Goal: Information Seeking & Learning: Learn about a topic

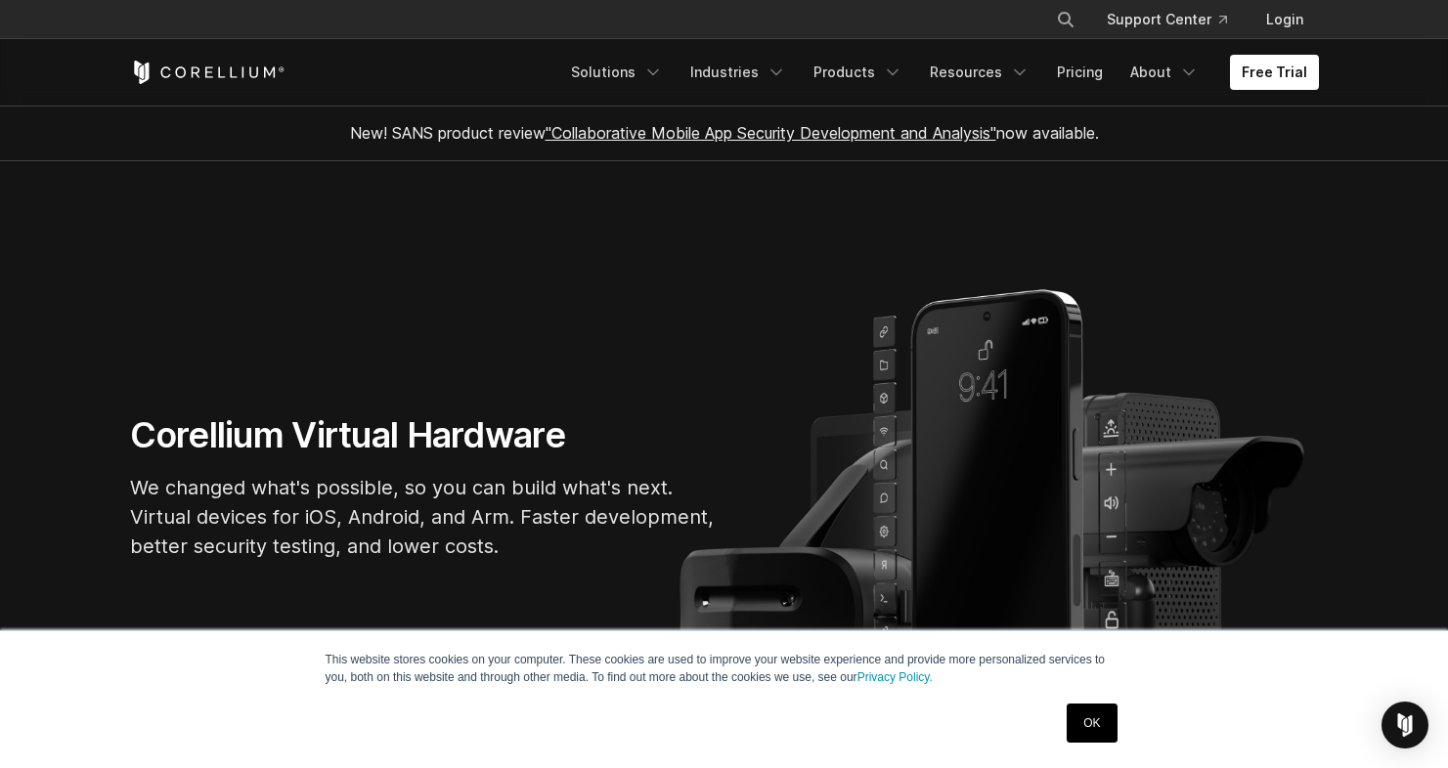
click at [84, 319] on section "Corellium Virtual Hardware We changed what's possible, so you can build what's …" at bounding box center [724, 495] width 1448 height 669
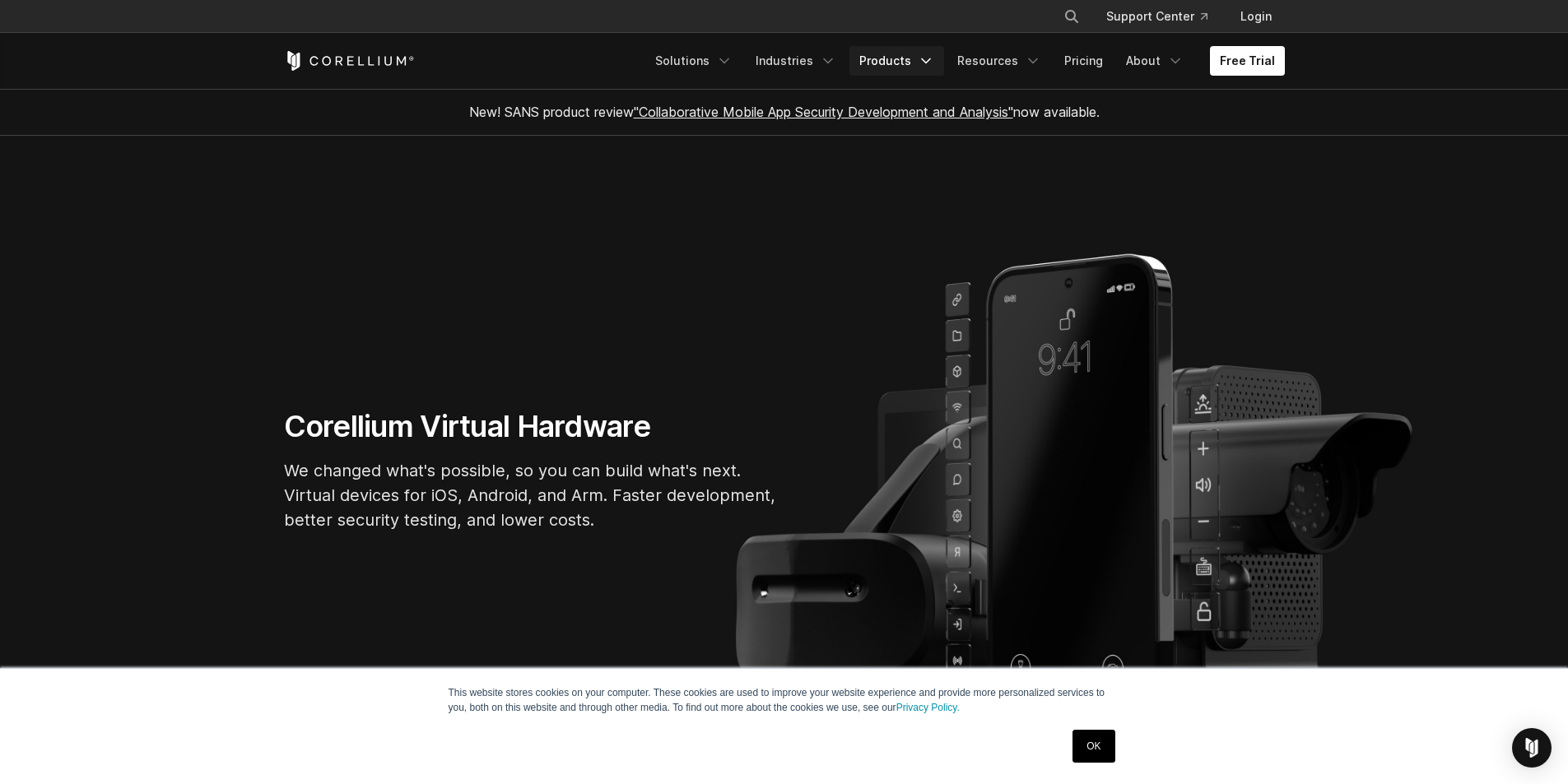
click at [901, 61] on link "Products" at bounding box center [896, 61] width 94 height 29
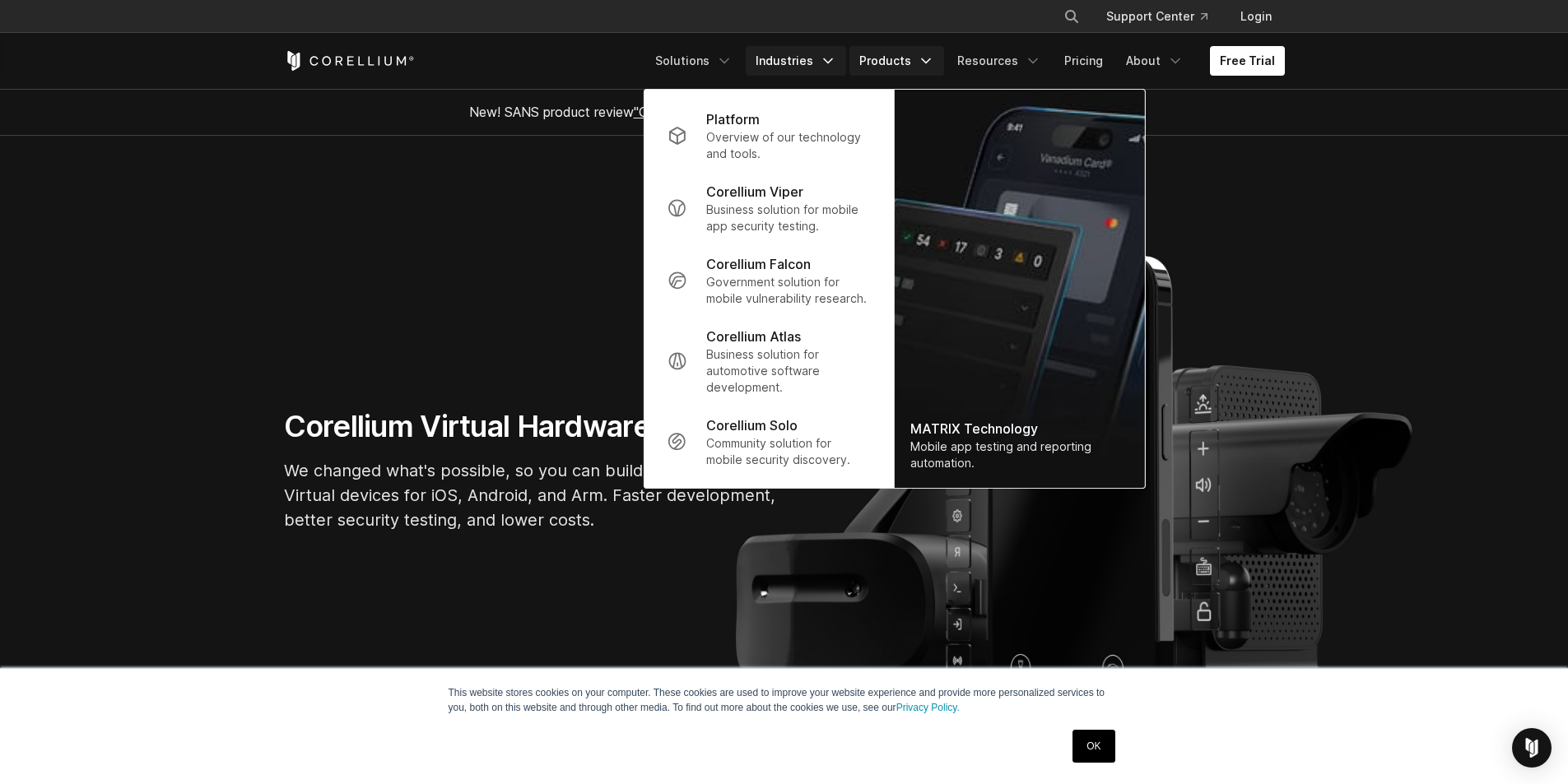
click at [818, 64] on link "Industries" at bounding box center [795, 61] width 100 height 29
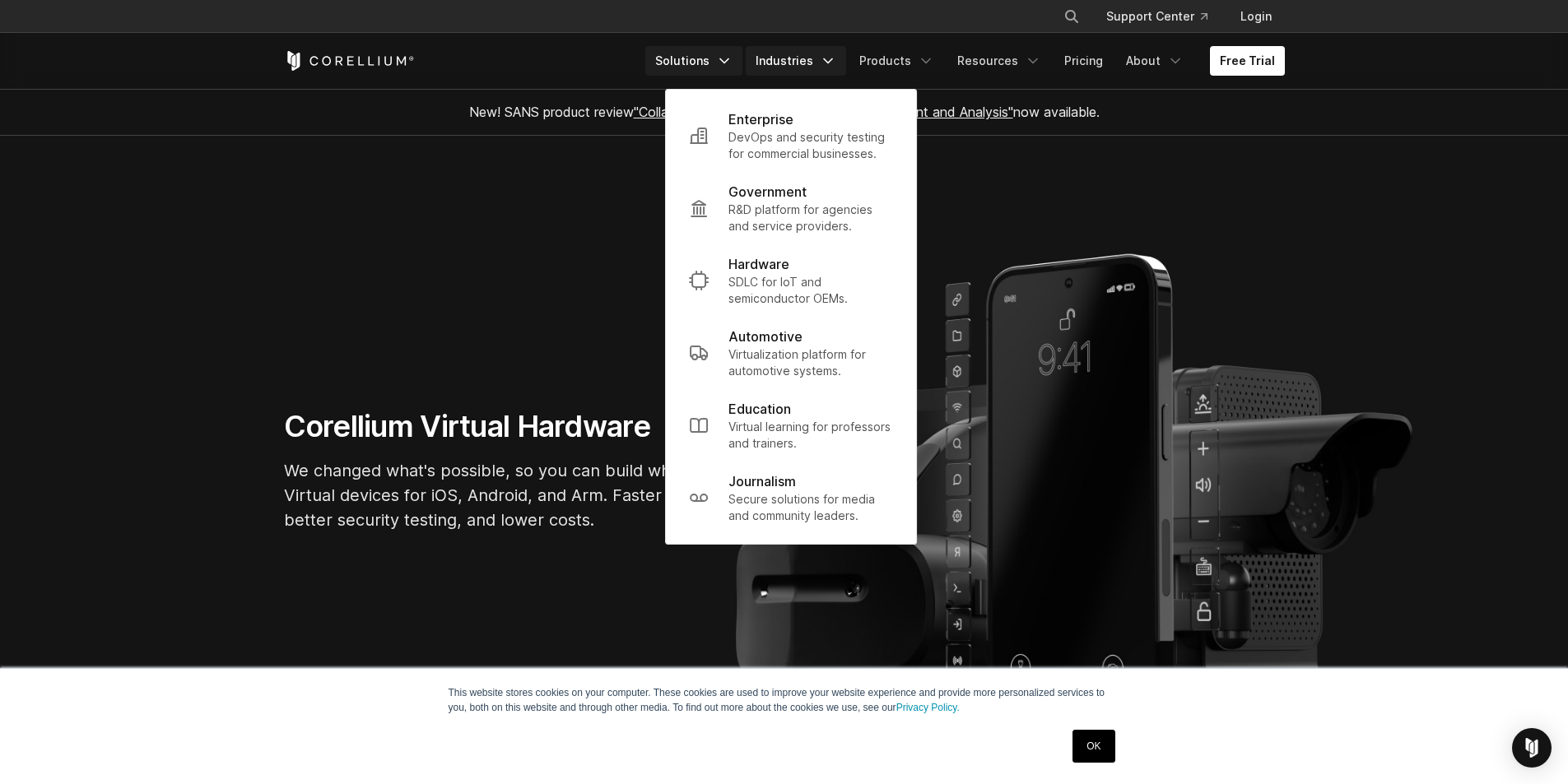
click at [711, 51] on link "Solutions" at bounding box center [694, 61] width 97 height 29
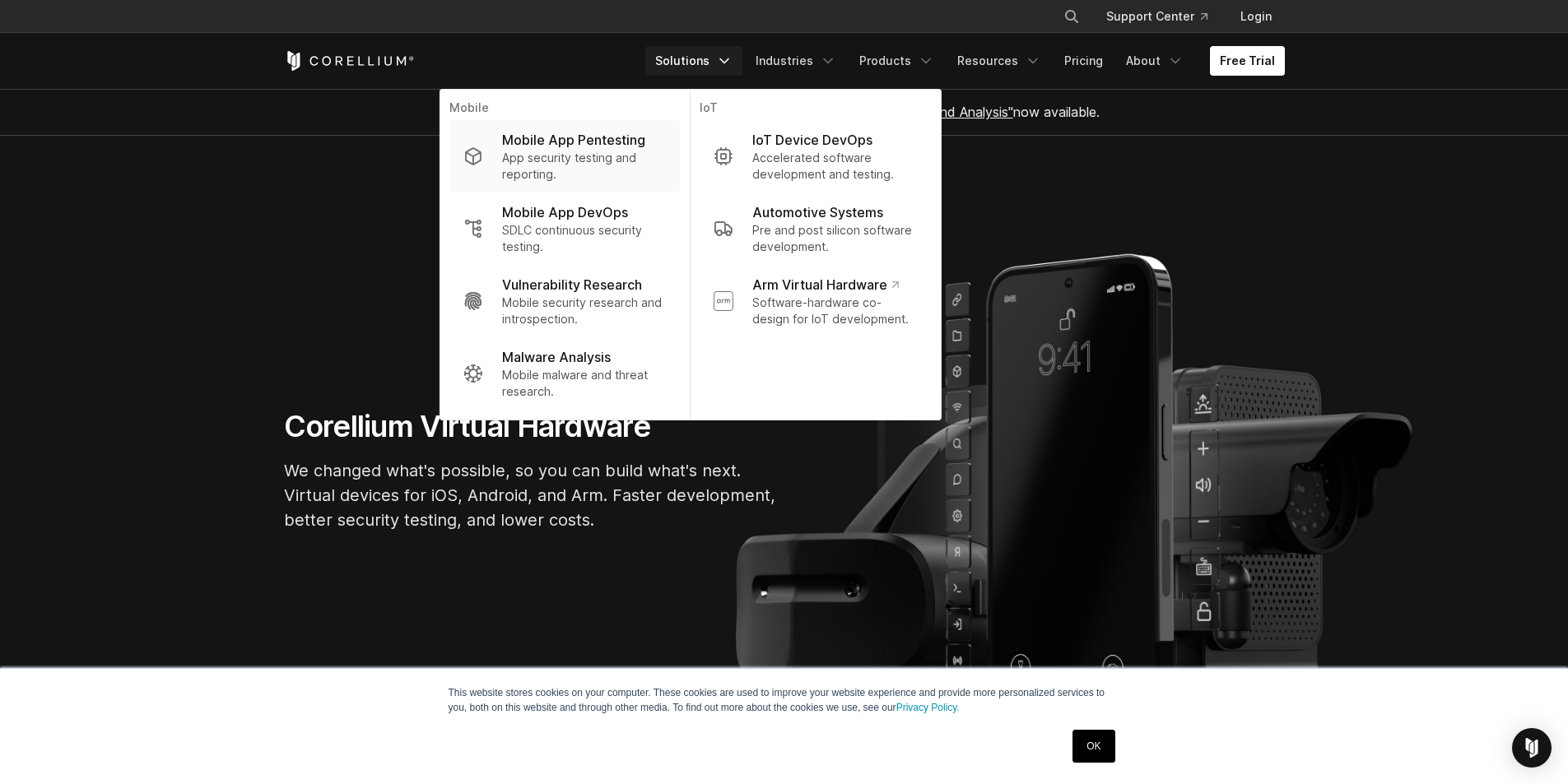
click at [645, 130] on p "Mobile App Pentesting" at bounding box center [573, 139] width 143 height 19
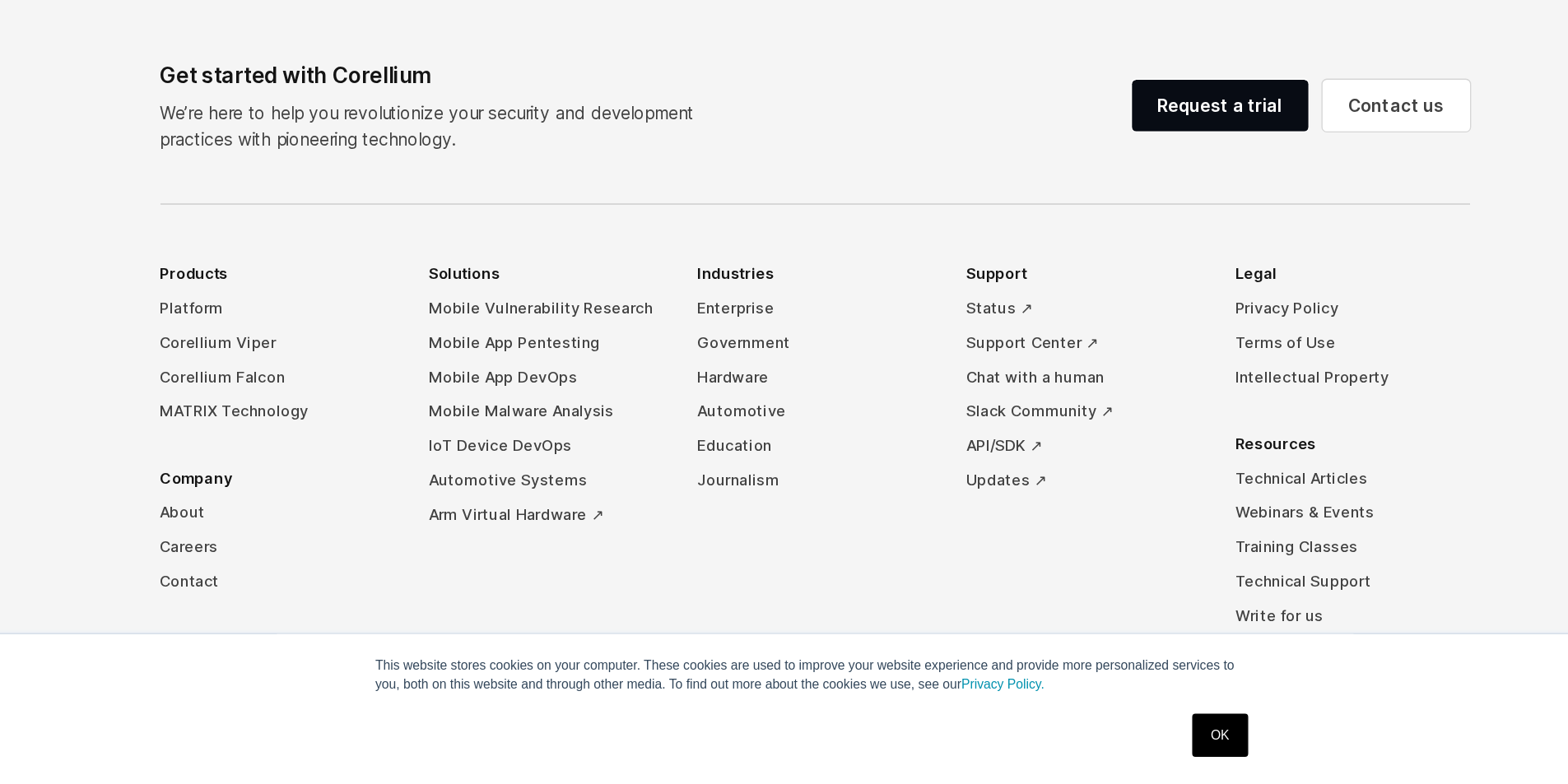
scroll to position [5109, 0]
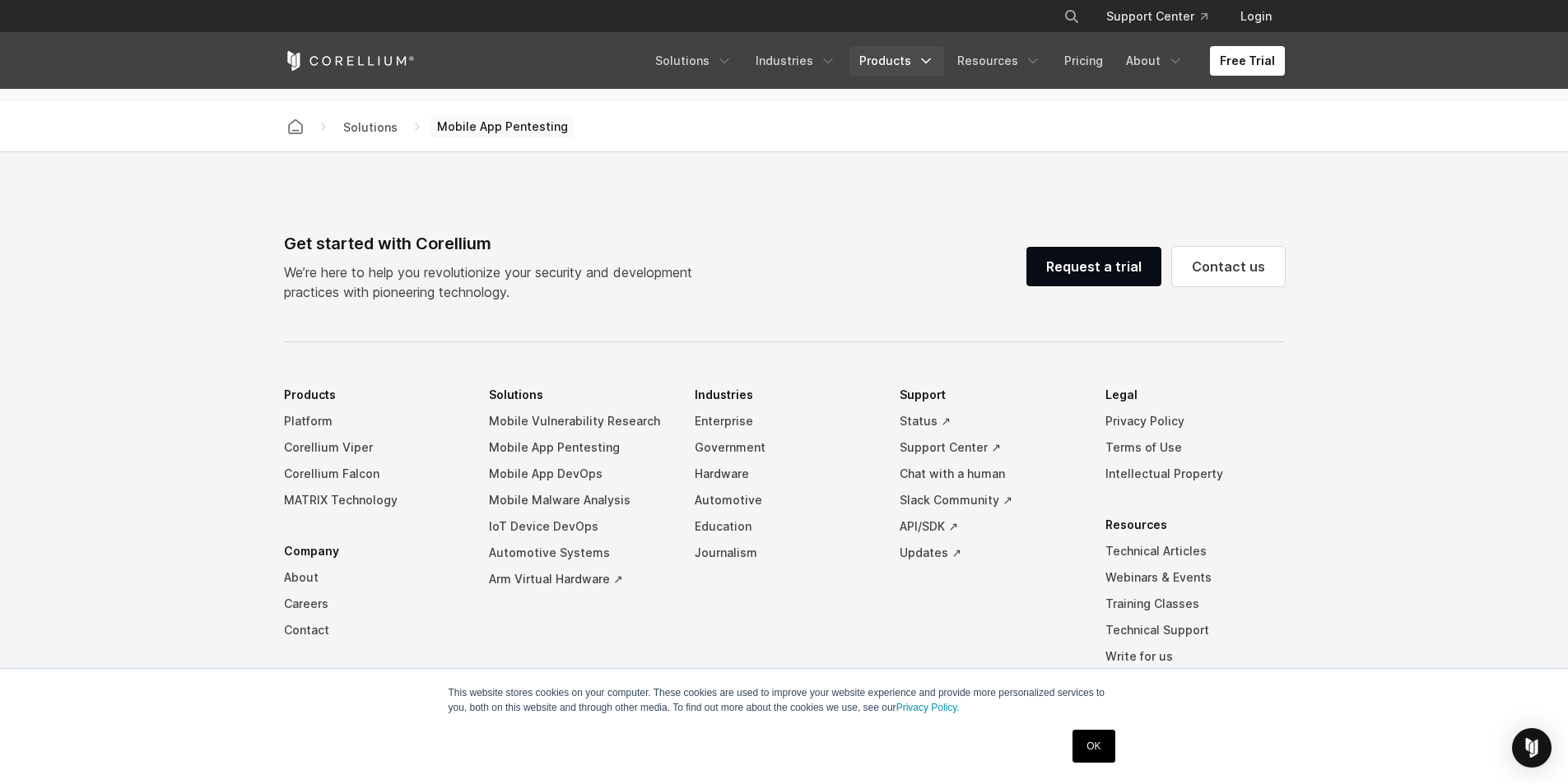
click at [878, 61] on link "Products" at bounding box center [896, 61] width 94 height 29
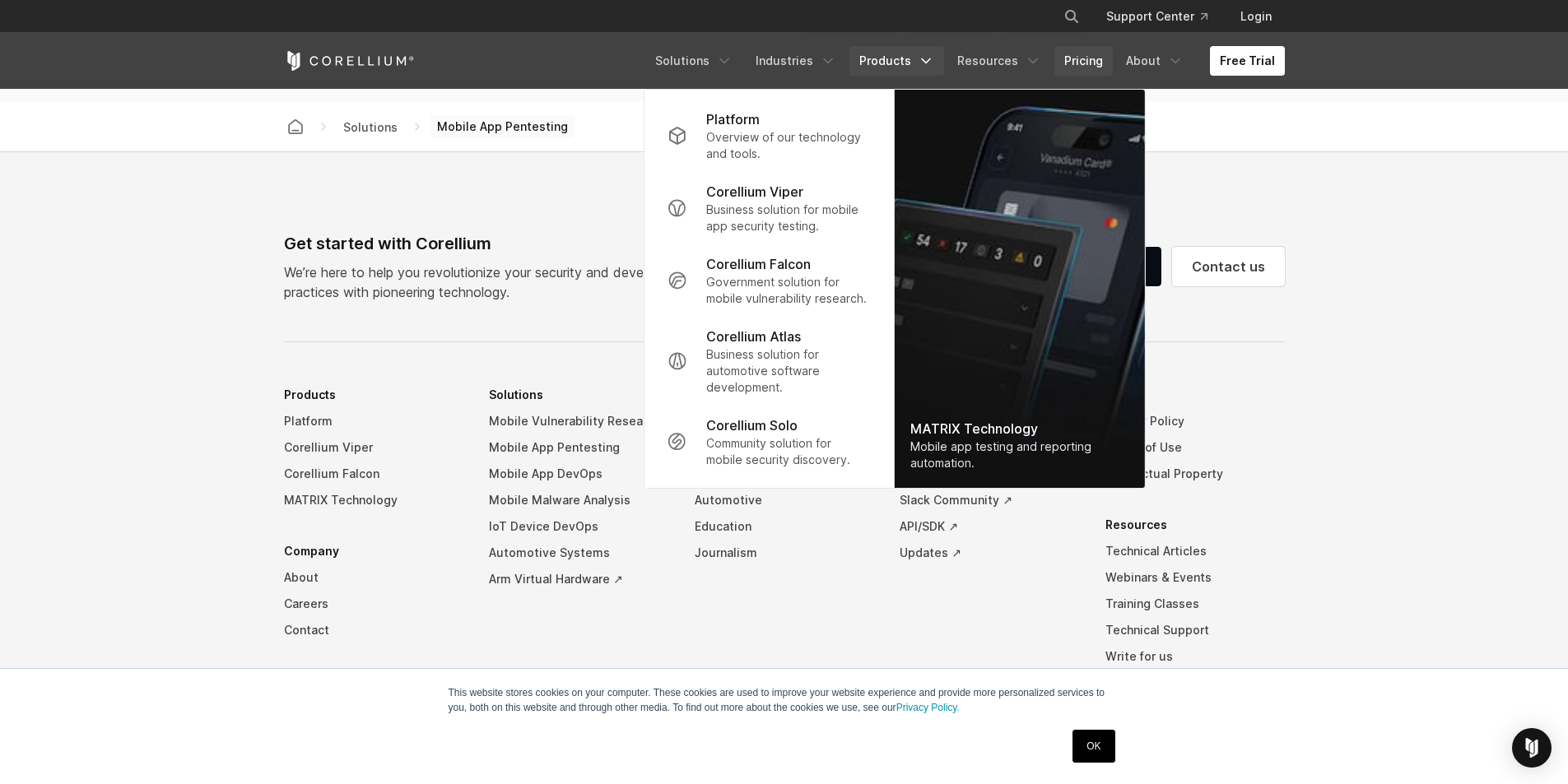
click at [1078, 54] on link "Pricing" at bounding box center [1082, 61] width 58 height 29
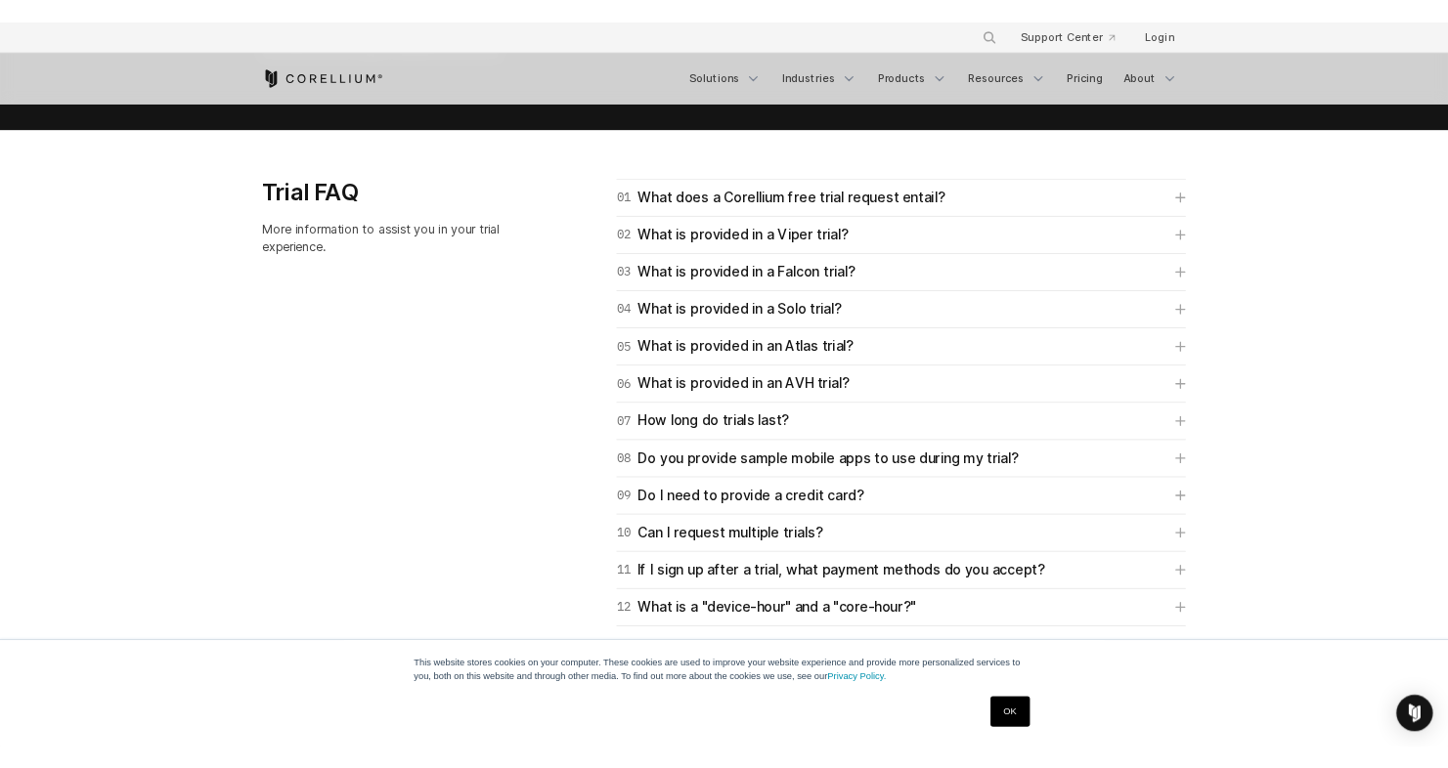
scroll to position [2743, 0]
